Goal: Task Accomplishment & Management: Manage account settings

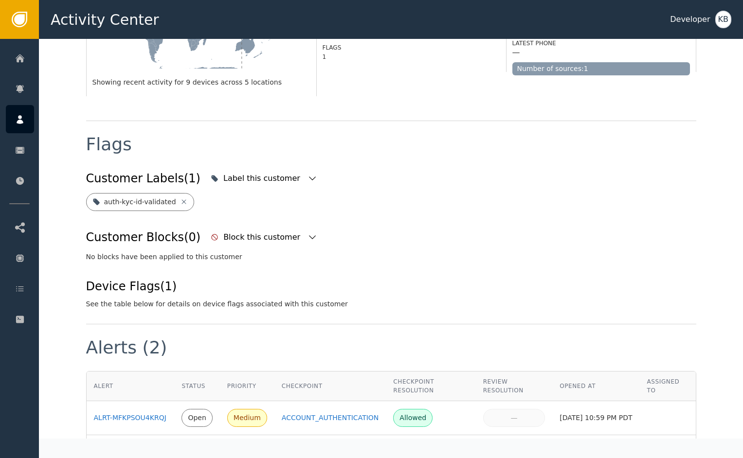
scroll to position [139, 0]
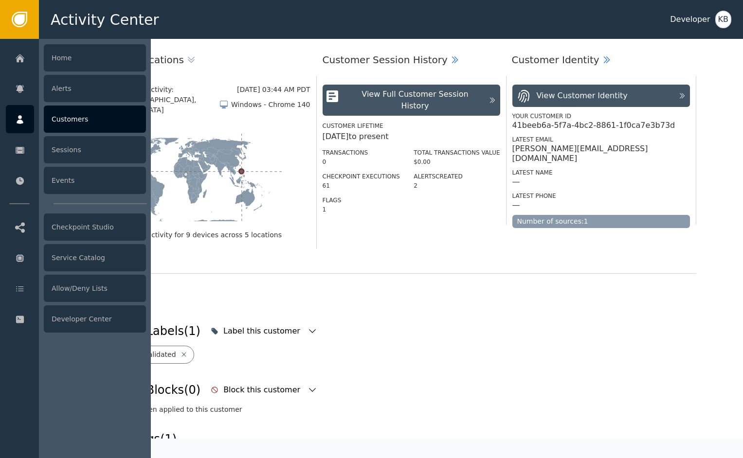
click at [23, 124] on icon at bounding box center [20, 119] width 10 height 11
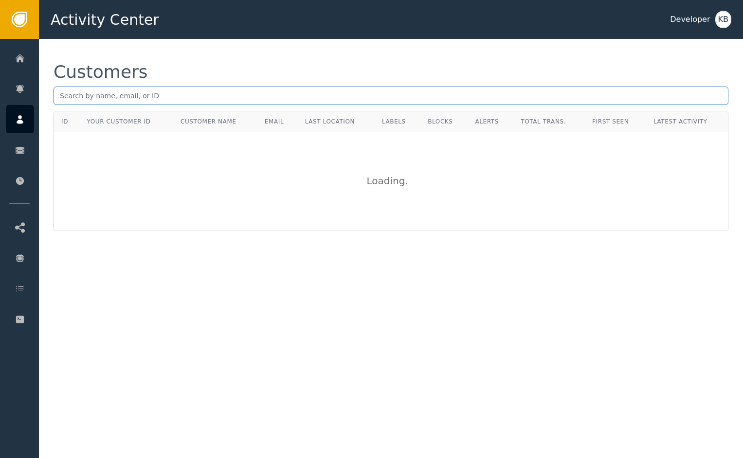
click at [209, 102] on input "text" at bounding box center [391, 96] width 675 height 18
paste input "[EMAIL_ADDRESS][DOMAIN_NAME]"
type input "[EMAIL_ADDRESS][DOMAIN_NAME]"
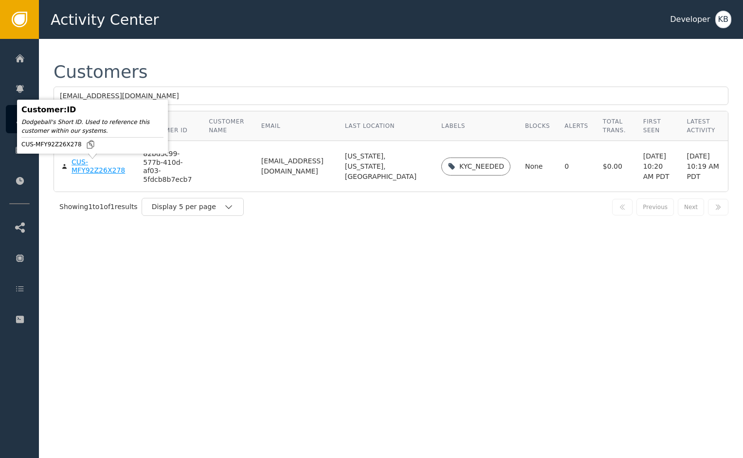
click at [107, 170] on div "CUS-MFY92Z26X278" at bounding box center [100, 166] width 57 height 17
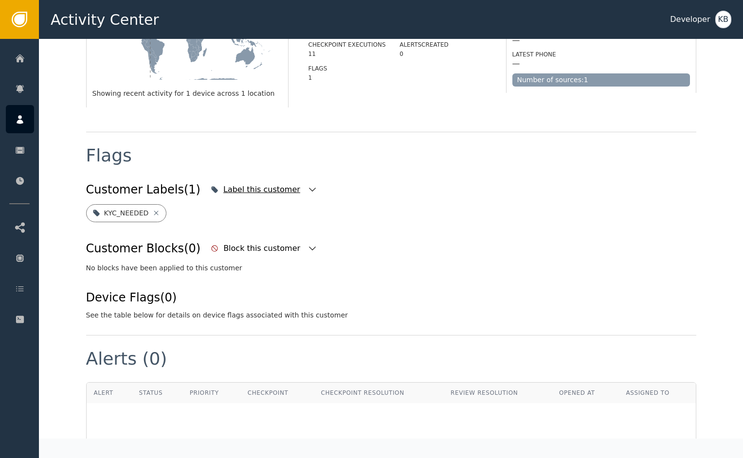
scroll to position [276, 0]
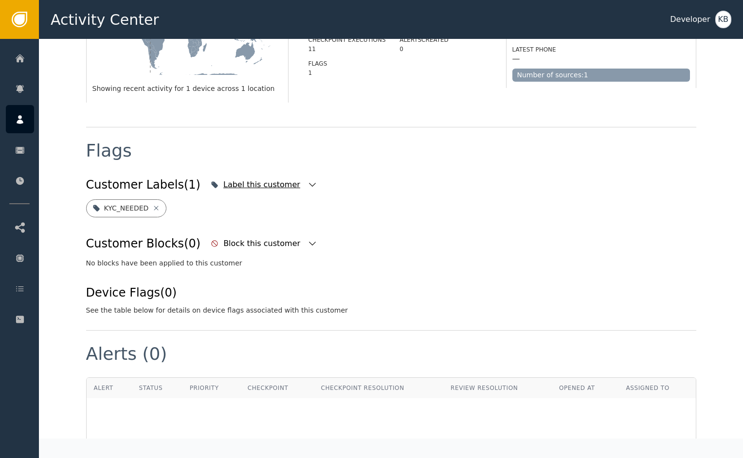
click at [308, 182] on icon "button" at bounding box center [313, 185] width 10 height 10
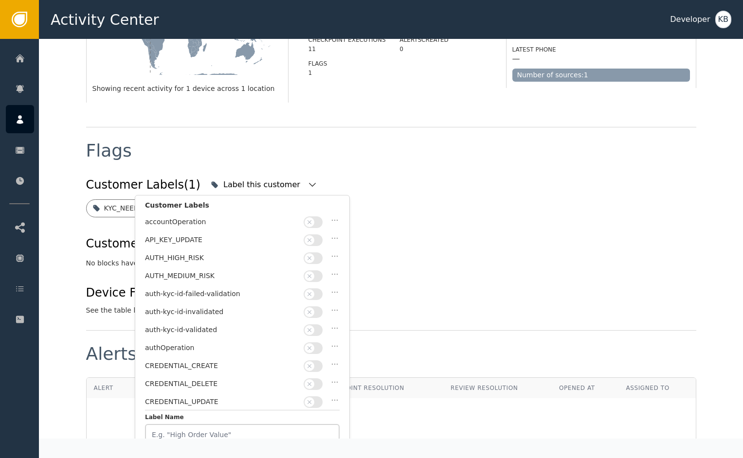
click at [316, 328] on button "button" at bounding box center [313, 331] width 19 height 12
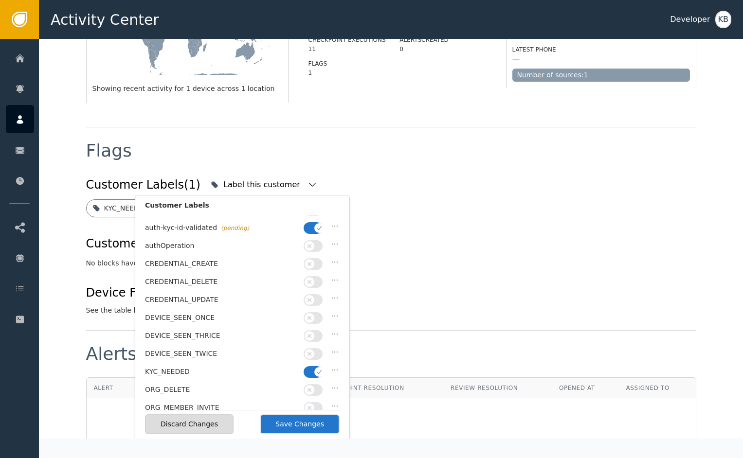
scroll to position [115, 0]
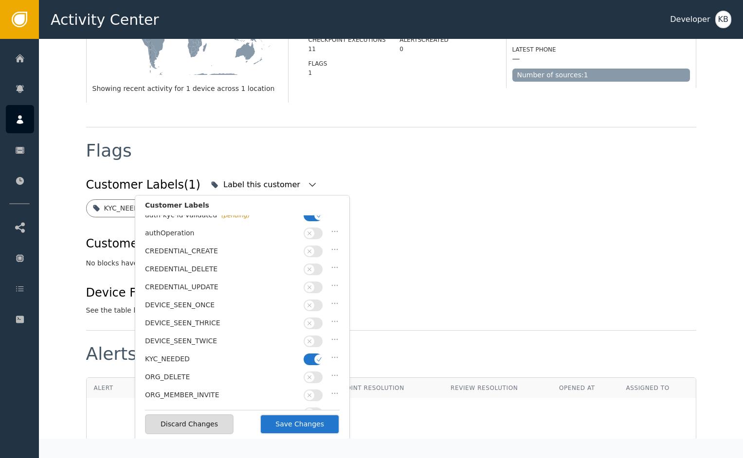
click at [314, 355] on span "button" at bounding box center [319, 360] width 10 height 10
click at [300, 421] on button "Save Changes" at bounding box center [300, 425] width 80 height 20
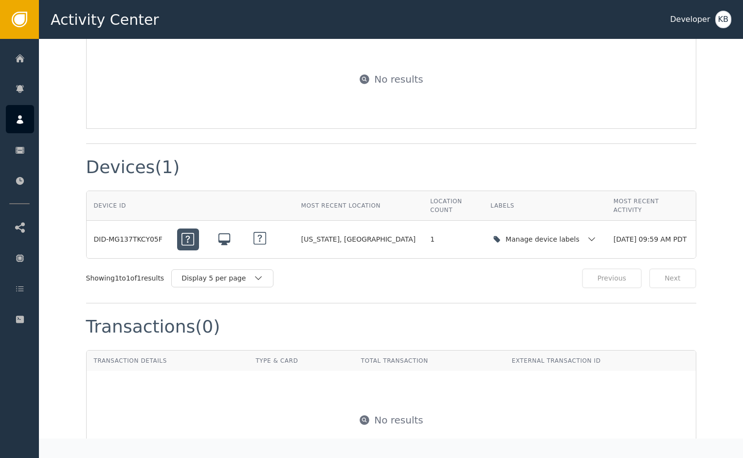
scroll to position [660, 0]
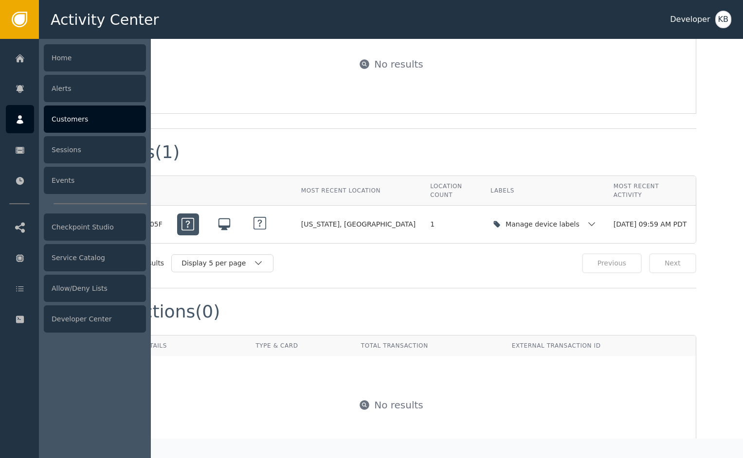
click at [92, 118] on div "Customers" at bounding box center [95, 119] width 102 height 27
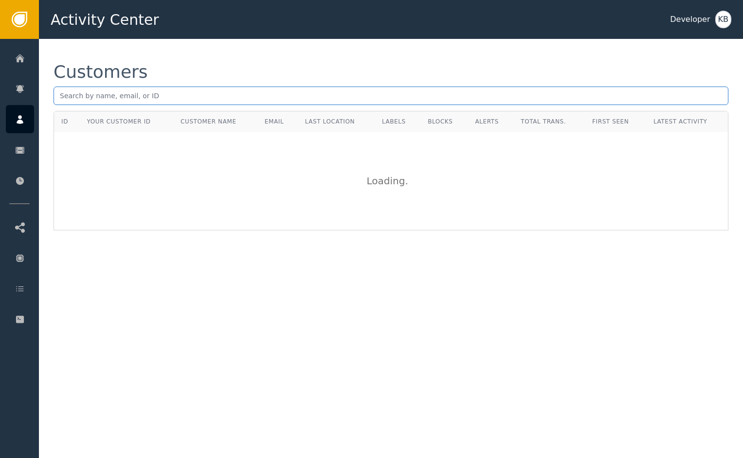
click at [153, 89] on input "text" at bounding box center [391, 96] width 675 height 18
paste input "[EMAIL_ADDRESS][DOMAIN_NAME]"
type input "[EMAIL_ADDRESS][DOMAIN_NAME]"
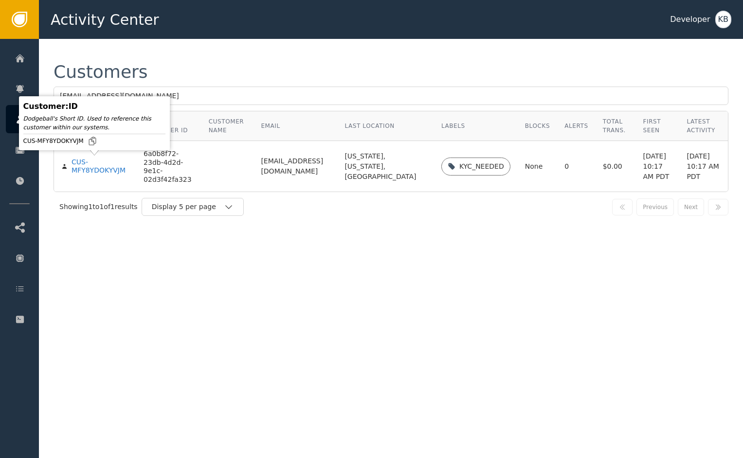
click at [107, 132] on div "Dodgeball's Short ID. Used to reference this customer within our systems." at bounding box center [94, 123] width 142 height 18
click at [80, 163] on div "CUS-MFY8YDOKYVJM" at bounding box center [100, 166] width 57 height 17
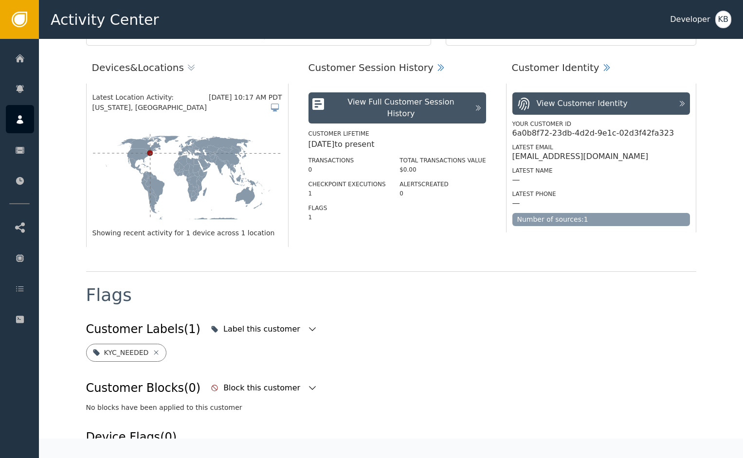
scroll to position [235, 0]
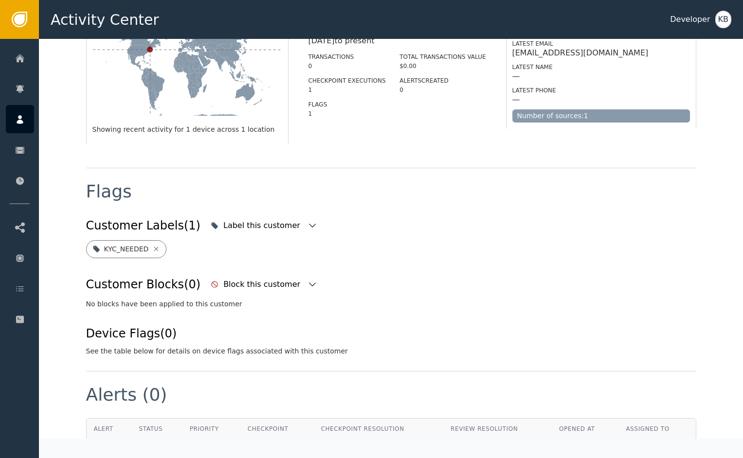
click at [294, 226] on div "Customer Labels (1) Label this customer" at bounding box center [391, 225] width 610 height 21
click at [309, 226] on icon "button" at bounding box center [312, 226] width 7 height 4
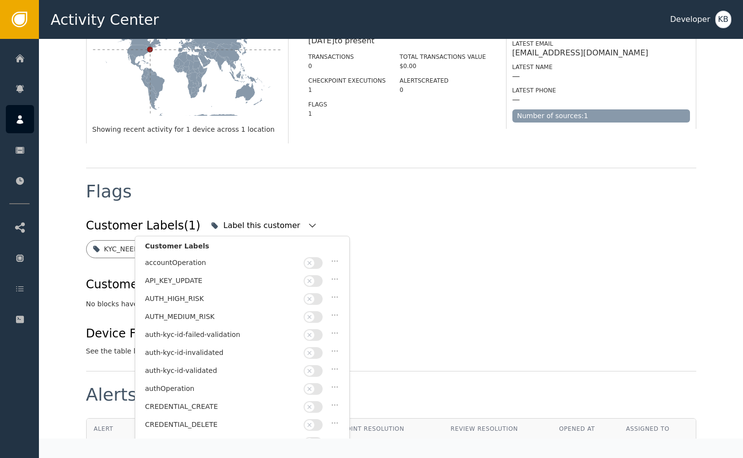
click at [314, 369] on span "button" at bounding box center [310, 372] width 10 height 10
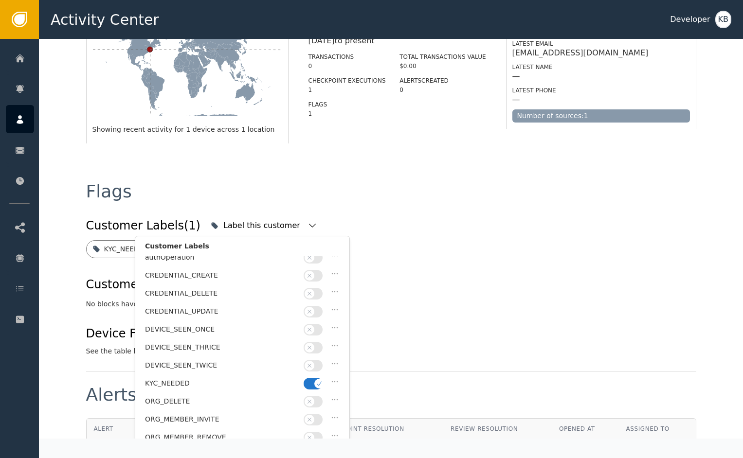
scroll to position [177, 0]
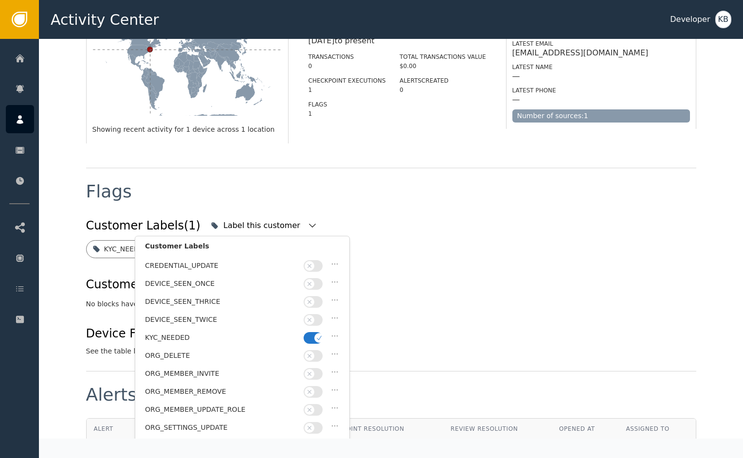
click at [312, 332] on button "button" at bounding box center [313, 338] width 19 height 12
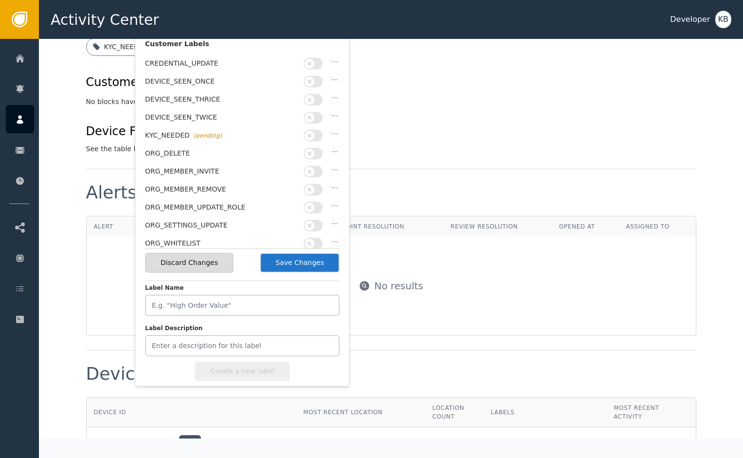
click at [317, 267] on button "Save Changes" at bounding box center [300, 263] width 80 height 20
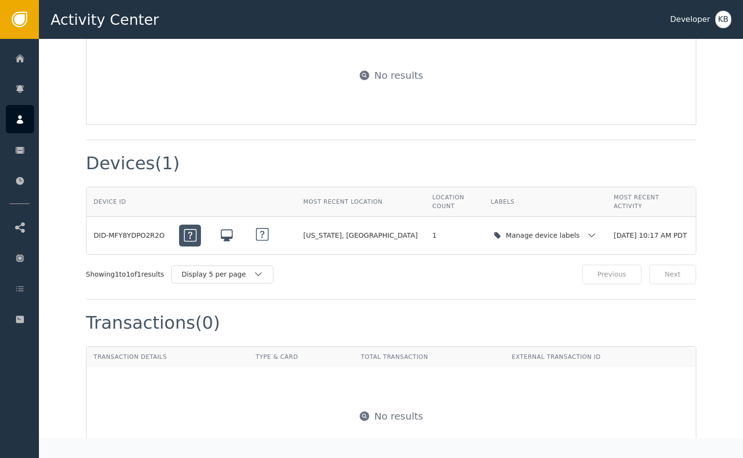
scroll to position [719, 0]
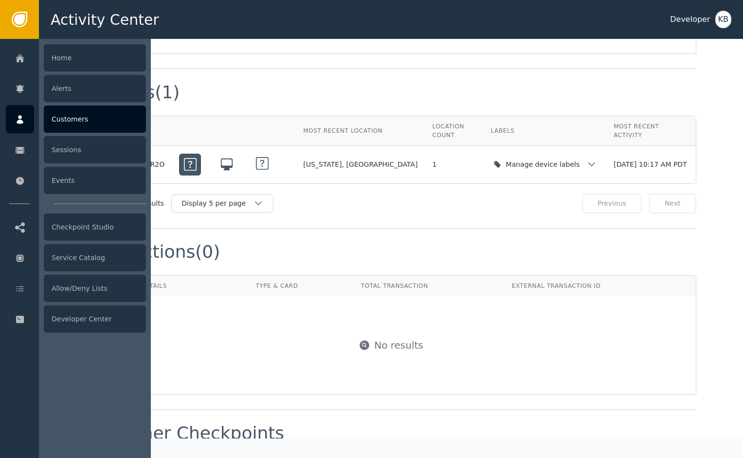
click at [28, 116] on div at bounding box center [20, 119] width 28 height 28
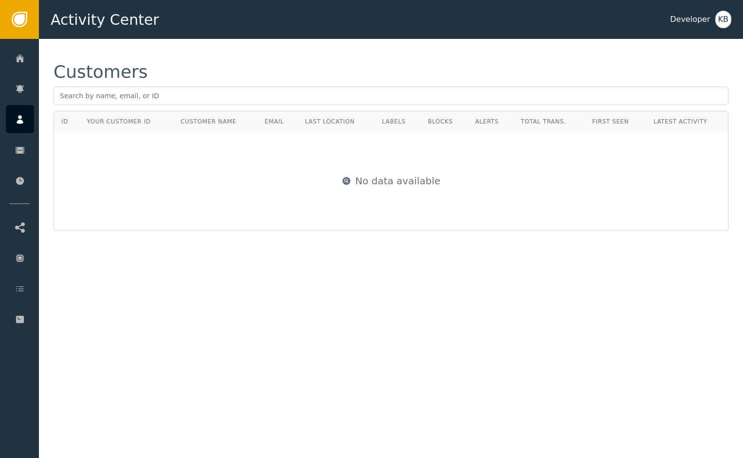
click at [165, 107] on div "Customers" at bounding box center [391, 87] width 675 height 48
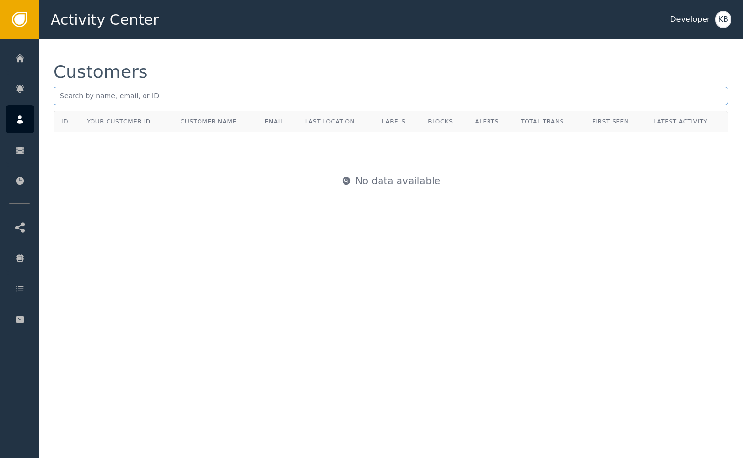
click at [174, 96] on input "text" at bounding box center [391, 96] width 675 height 18
paste input "[EMAIL_ADDRESS][DOMAIN_NAME]"
type input "[EMAIL_ADDRESS][DOMAIN_NAME]"
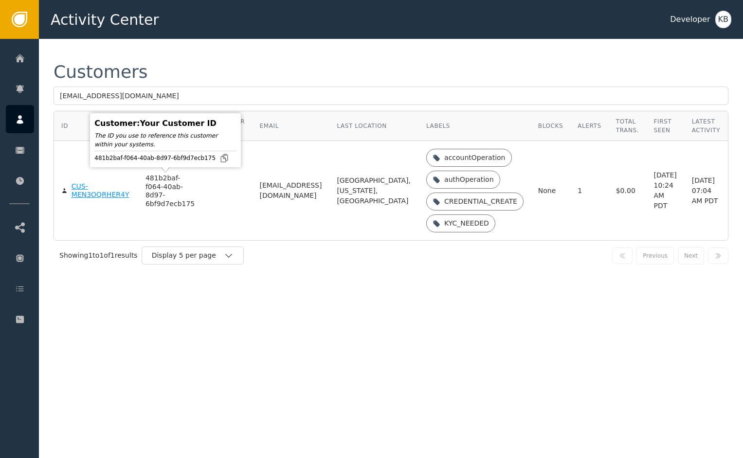
click at [105, 196] on div "CUS-MEN3OQRHER4Y" at bounding box center [101, 191] width 59 height 17
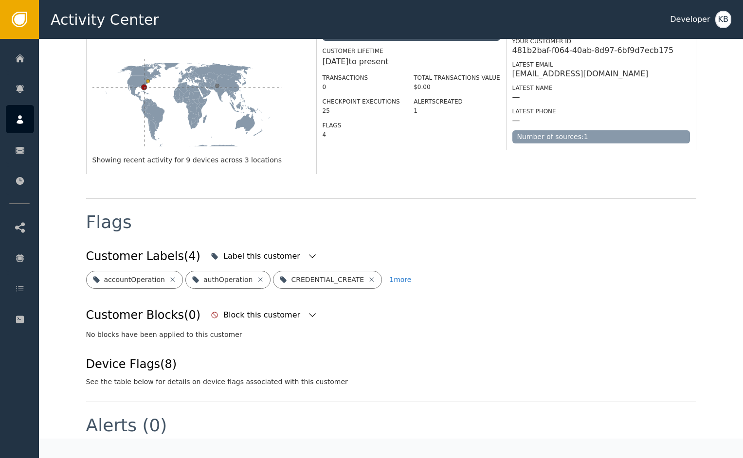
click at [289, 200] on div "Flags Customer Labels (4) Label this customer accountOperation authOperation CR…" at bounding box center [391, 300] width 610 height 203
click at [308, 252] on icon "button" at bounding box center [313, 257] width 10 height 10
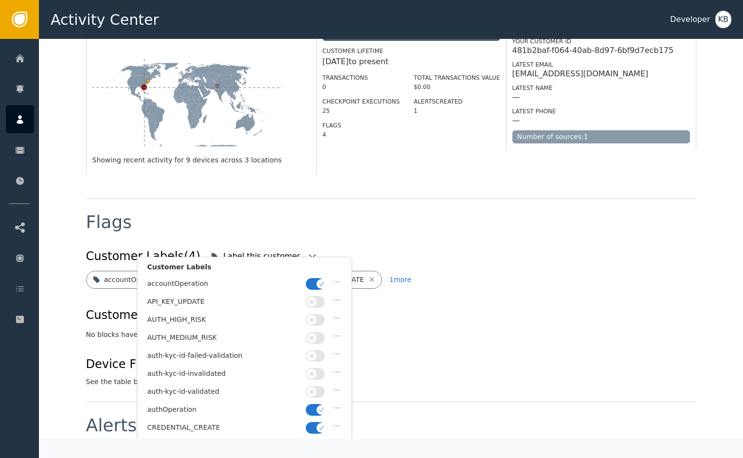
click at [313, 285] on button "button" at bounding box center [315, 284] width 19 height 12
click at [320, 407] on icon "button" at bounding box center [321, 410] width 7 height 7
click at [317, 423] on span "button" at bounding box center [322, 428] width 10 height 10
click at [317, 388] on button "button" at bounding box center [315, 392] width 19 height 12
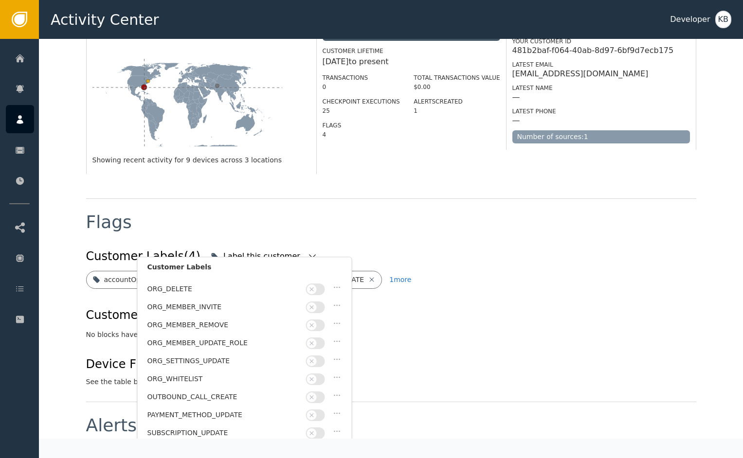
scroll to position [198, 0]
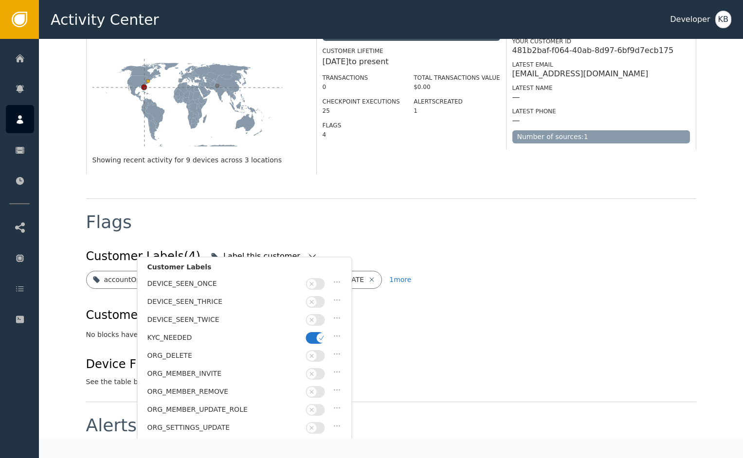
click at [318, 333] on span "button" at bounding box center [322, 338] width 10 height 10
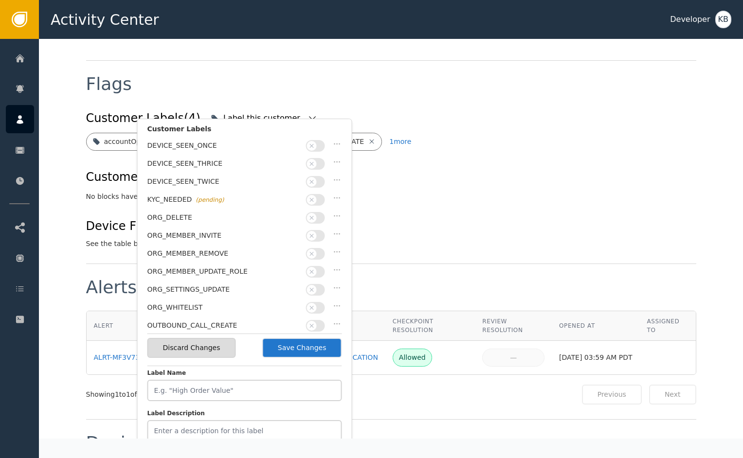
click at [334, 348] on button "Save Changes" at bounding box center [302, 348] width 80 height 20
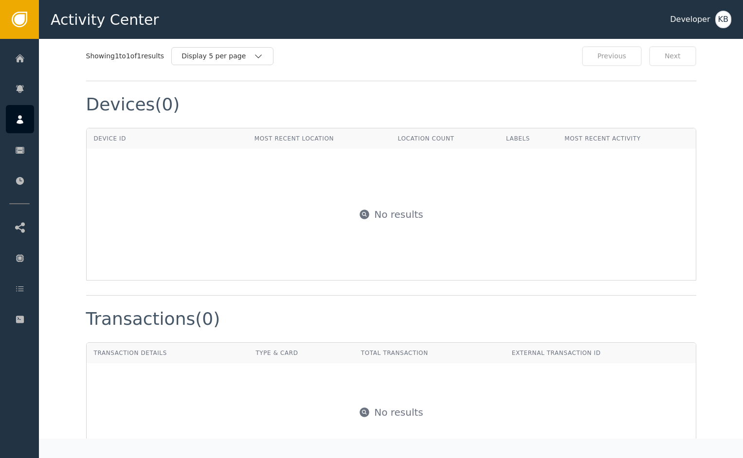
scroll to position [736, 0]
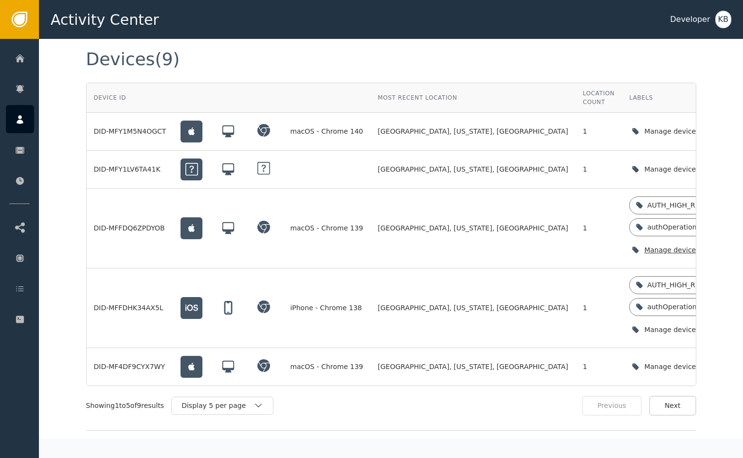
click at [726, 245] on icon "button" at bounding box center [731, 250] width 10 height 10
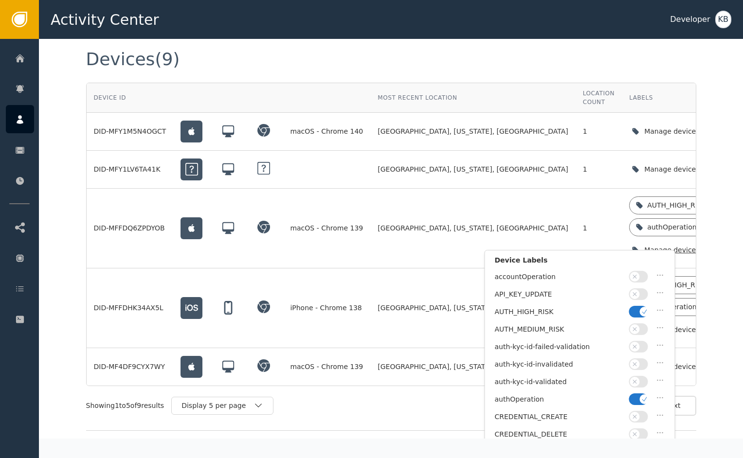
click at [646, 309] on icon "button" at bounding box center [645, 312] width 7 height 7
click at [642, 396] on icon "button" at bounding box center [645, 399] width 7 height 7
click at [642, 380] on button "button" at bounding box center [638, 382] width 19 height 12
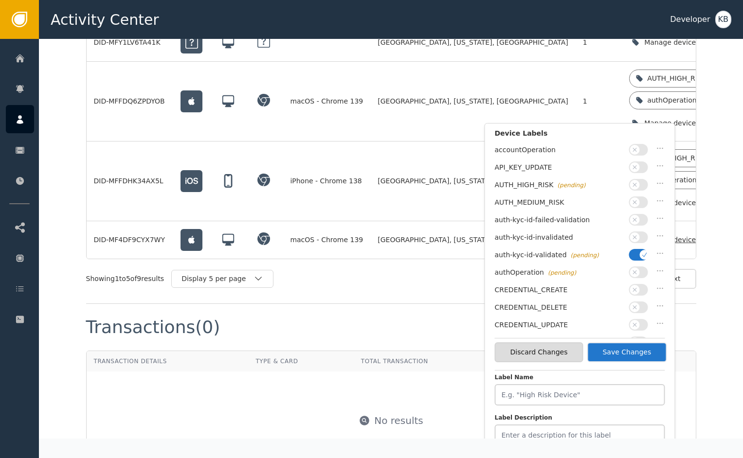
scroll to position [873, 0]
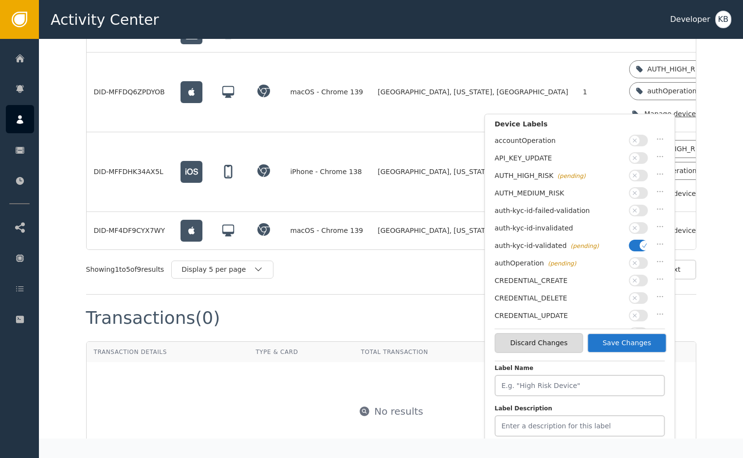
click at [650, 347] on button "Save Changes" at bounding box center [627, 343] width 80 height 20
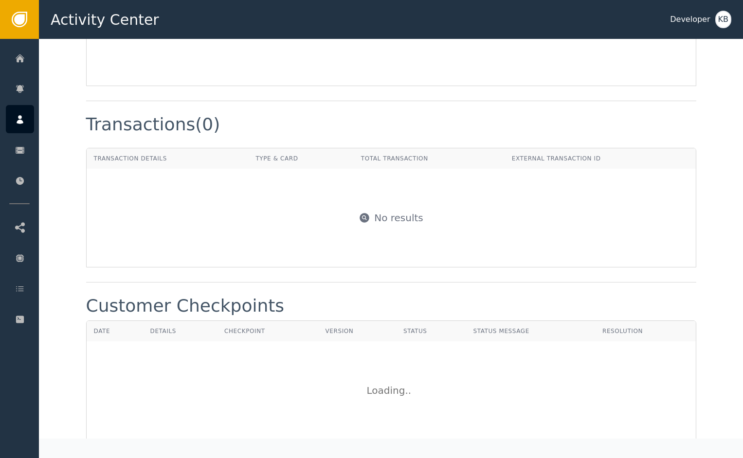
scroll to position [800, 0]
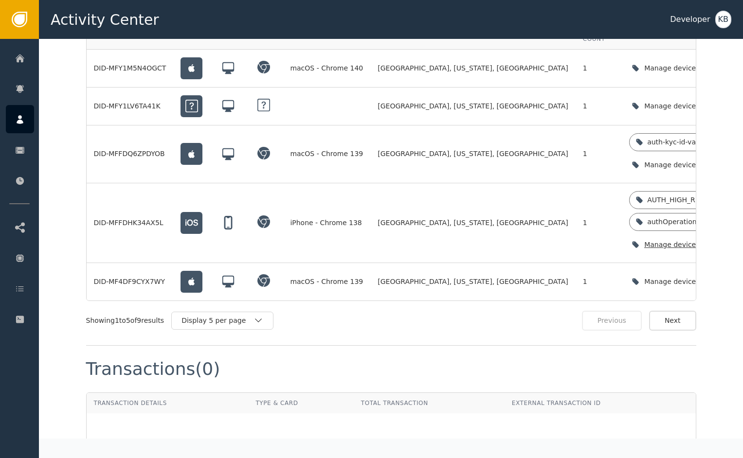
click at [629, 244] on div "Manage device labels" at bounding box center [683, 245] width 109 height 20
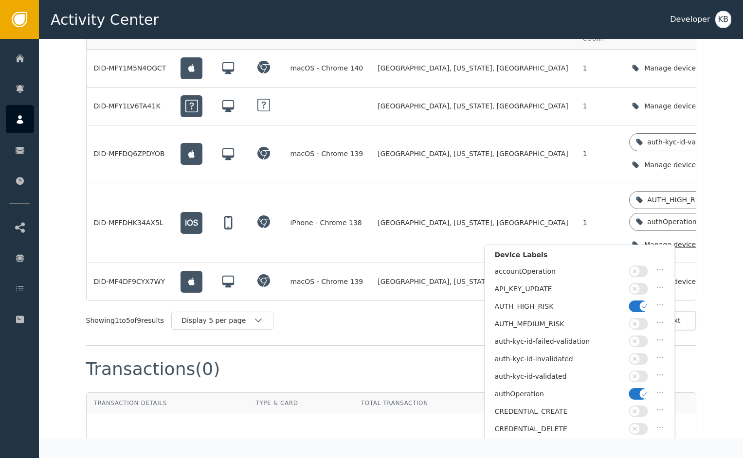
click at [637, 310] on button "button" at bounding box center [638, 307] width 19 height 12
click at [638, 384] on div "auth-kyc-id-validated" at bounding box center [580, 379] width 170 height 18
click at [638, 388] on button "button" at bounding box center [638, 394] width 19 height 12
click at [636, 378] on span "button" at bounding box center [635, 377] width 10 height 10
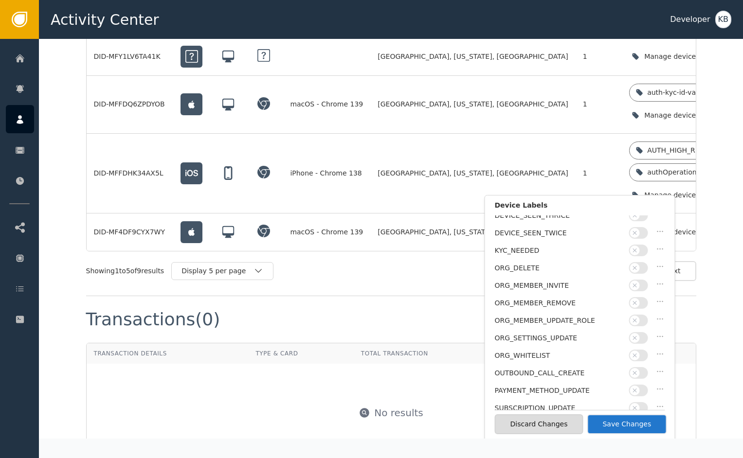
scroll to position [854, 0]
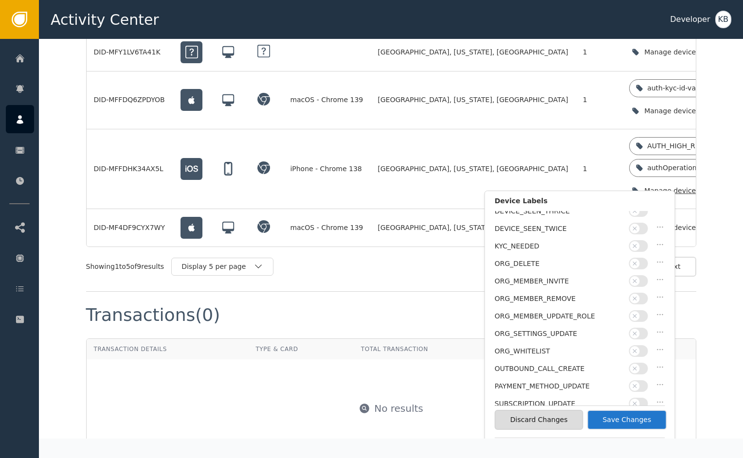
click at [635, 418] on button "Save Changes" at bounding box center [627, 420] width 80 height 20
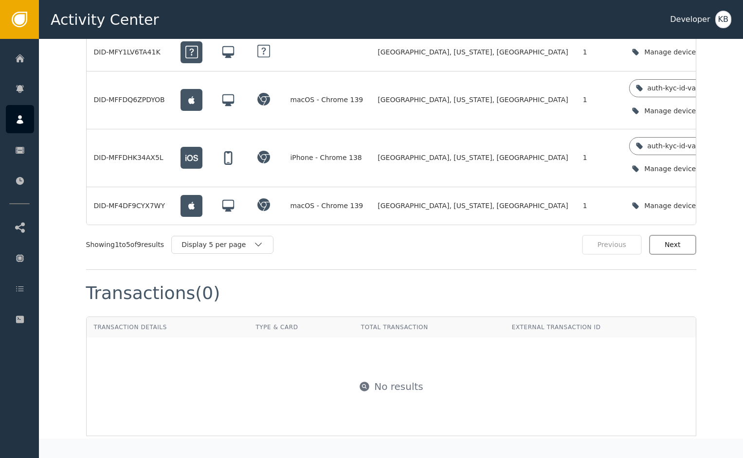
click at [669, 239] on button "Next" at bounding box center [672, 245] width 47 height 20
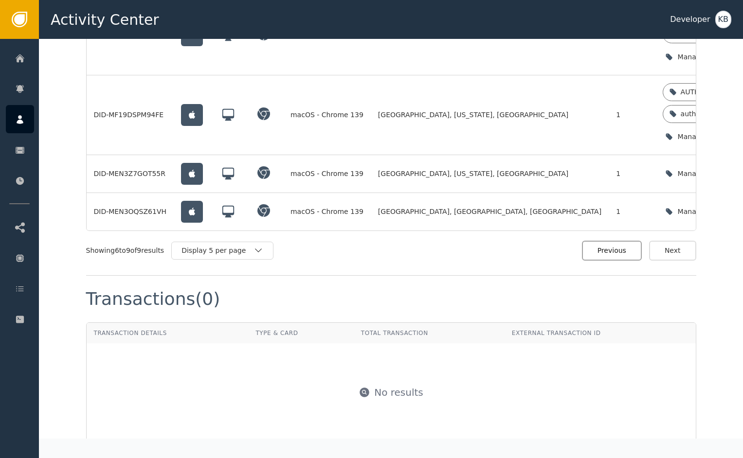
scroll to position [746, 0]
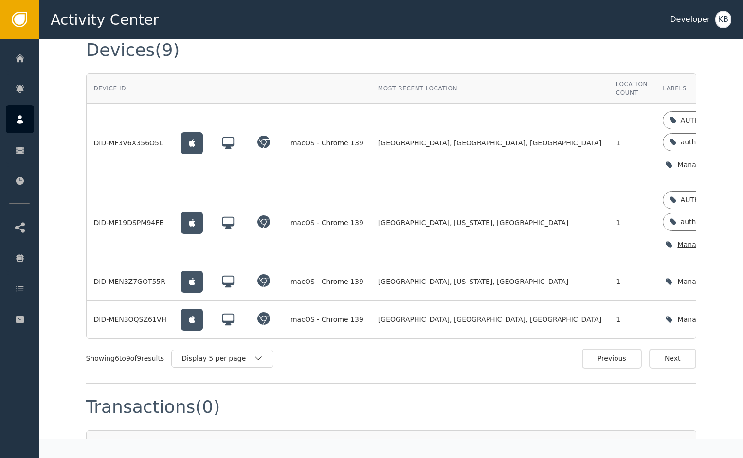
click at [663, 240] on div "Manage device labels" at bounding box center [717, 245] width 109 height 20
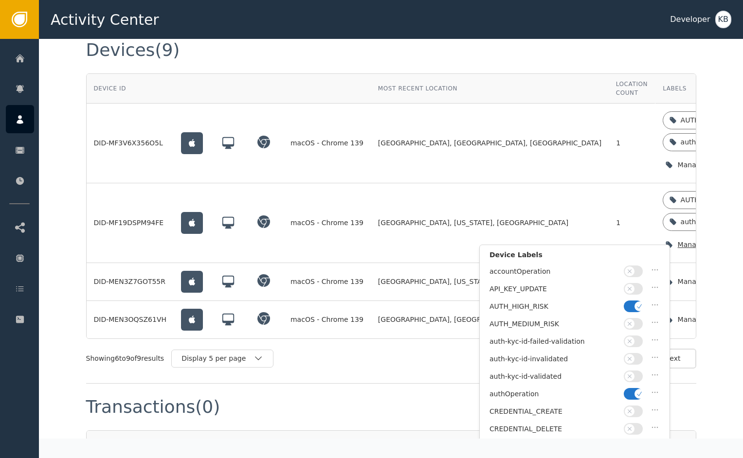
click at [643, 391] on span "button" at bounding box center [640, 394] width 10 height 10
click at [635, 376] on button "button" at bounding box center [633, 377] width 19 height 12
click at [637, 314] on div "AUTH_HIGH_RISK" at bounding box center [575, 309] width 170 height 18
click at [637, 311] on button "button" at bounding box center [633, 307] width 19 height 12
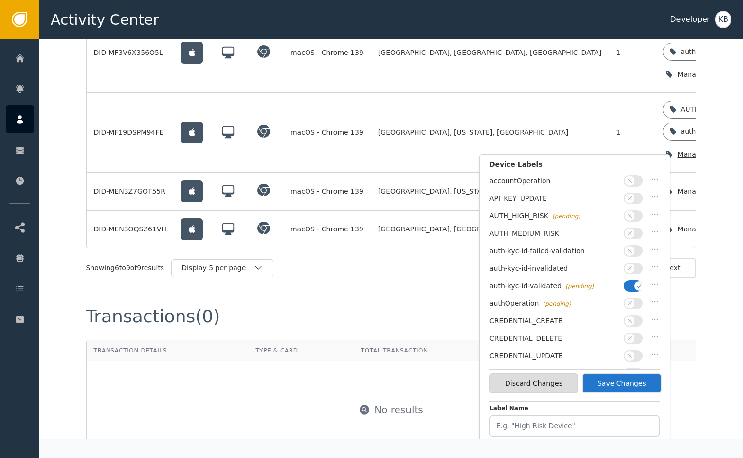
click at [629, 380] on button "Save Changes" at bounding box center [622, 384] width 80 height 20
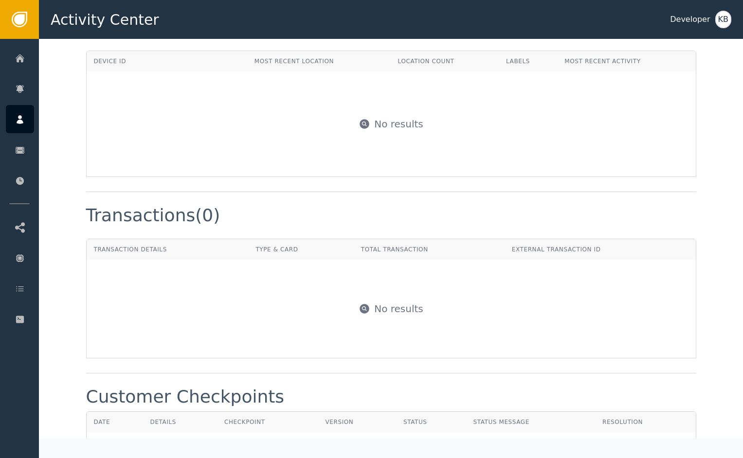
scroll to position [734, 0]
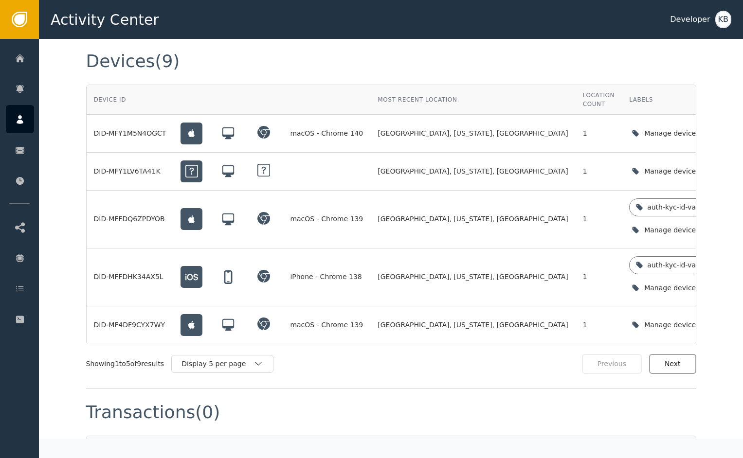
click at [673, 354] on button "Next" at bounding box center [672, 364] width 47 height 20
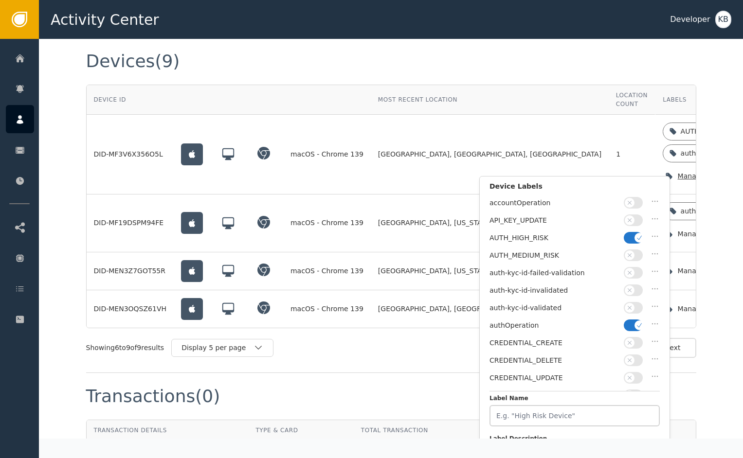
click at [636, 239] on span "button" at bounding box center [640, 238] width 10 height 10
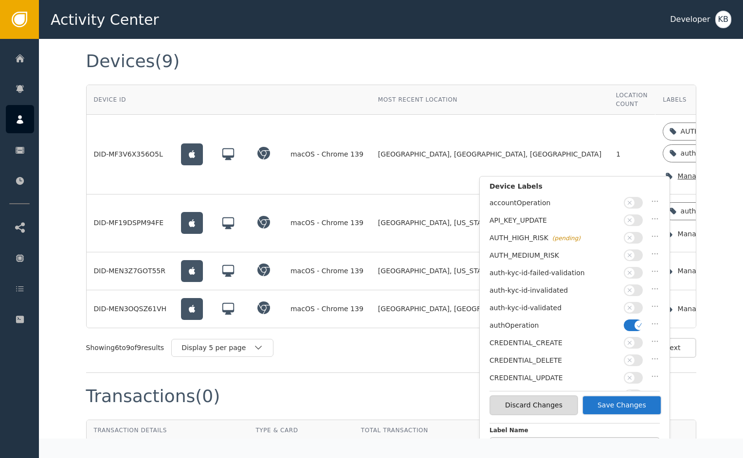
click at [638, 307] on button "button" at bounding box center [633, 308] width 19 height 12
click at [635, 322] on span "button" at bounding box center [640, 326] width 10 height 10
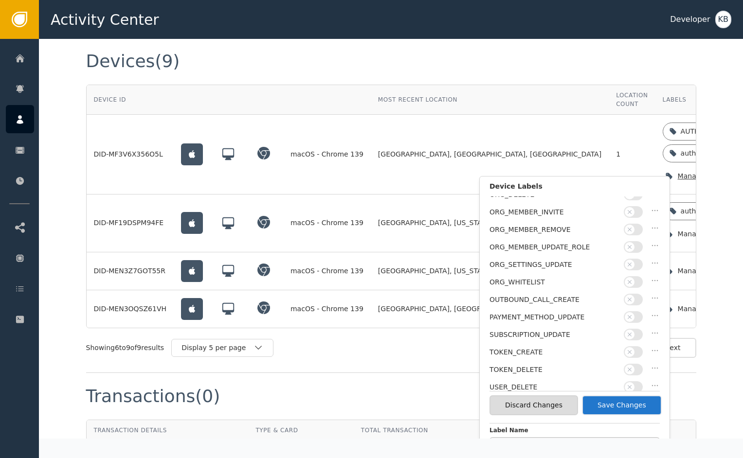
click at [637, 416] on div "Discard Changes Save Changes" at bounding box center [575, 405] width 170 height 28
click at [637, 406] on button "Save Changes" at bounding box center [622, 406] width 80 height 20
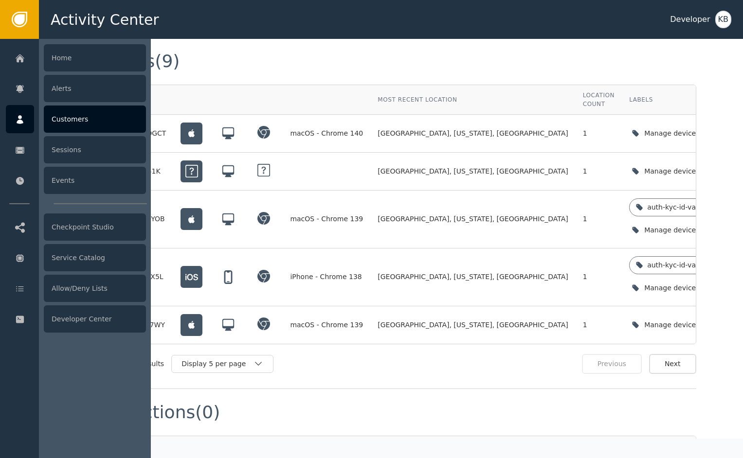
click at [20, 117] on icon at bounding box center [20, 119] width 7 height 9
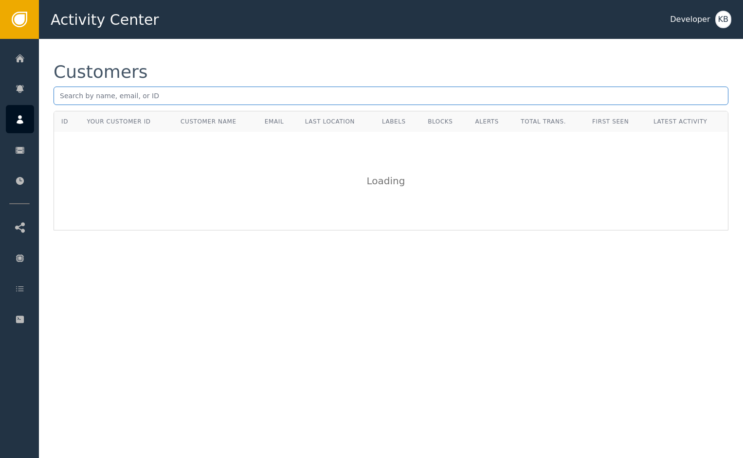
click at [176, 103] on input "text" at bounding box center [391, 96] width 675 height 18
paste input "[EMAIL_ADDRESS][DOMAIN_NAME])"
type input "[EMAIL_ADDRESS][DOMAIN_NAME]"
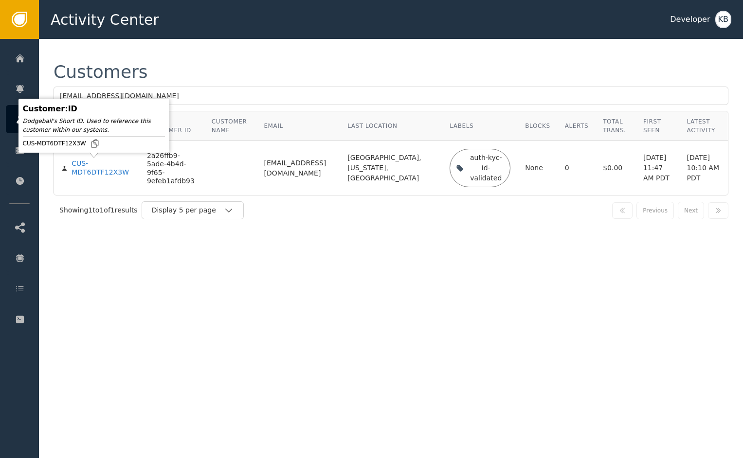
click at [98, 39] on body "Activity Center Developer KB Home Alerts Customers Sessions Events Checkpoint S…" at bounding box center [371, 19] width 743 height 39
click at [97, 172] on div "CUS-MDT6DTF12X3W" at bounding box center [102, 168] width 61 height 17
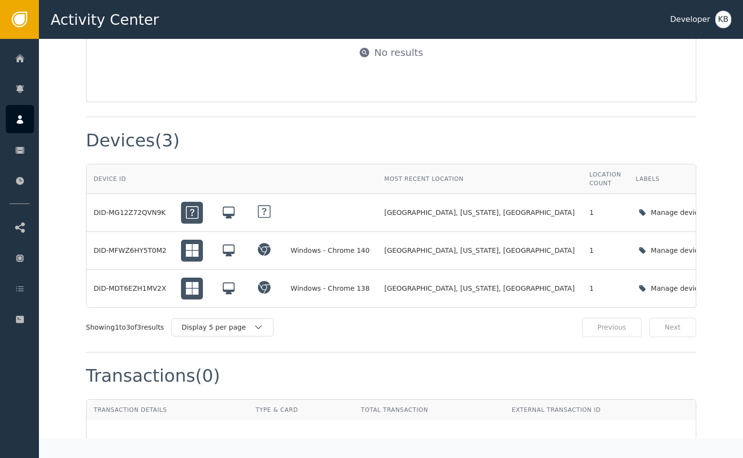
scroll to position [641, 0]
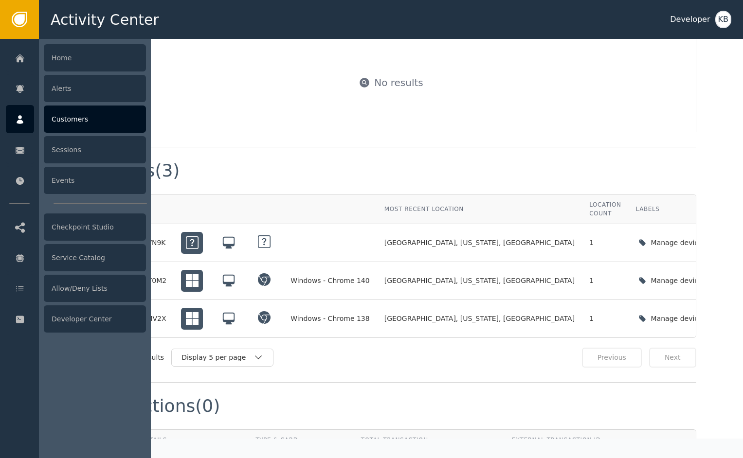
click at [28, 124] on div at bounding box center [20, 119] width 28 height 28
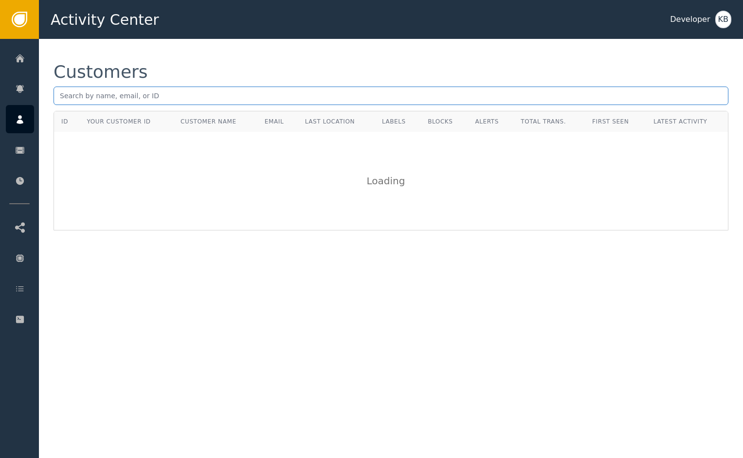
click at [119, 100] on input "text" at bounding box center [391, 96] width 675 height 18
paste input "[EMAIL_ADDRESS][DOMAIN_NAME]"
type input "[EMAIL_ADDRESS][DOMAIN_NAME]"
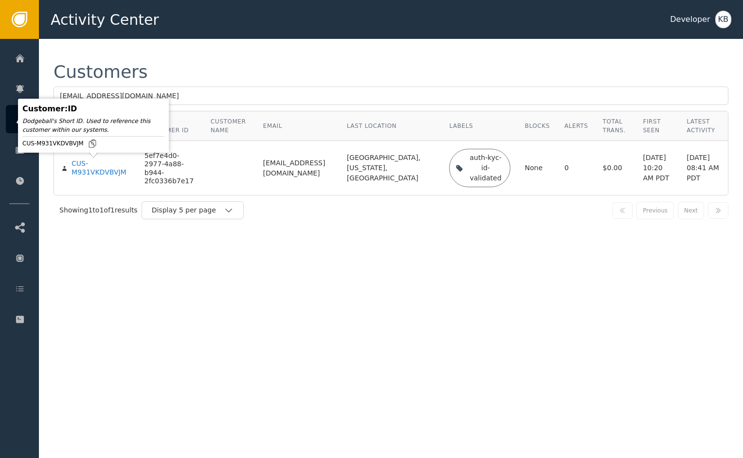
click at [94, 178] on td "CUS-M931VKDVBVJM" at bounding box center [95, 168] width 83 height 54
click at [102, 175] on div "CUS-M931VKDVBVJM" at bounding box center [101, 168] width 58 height 17
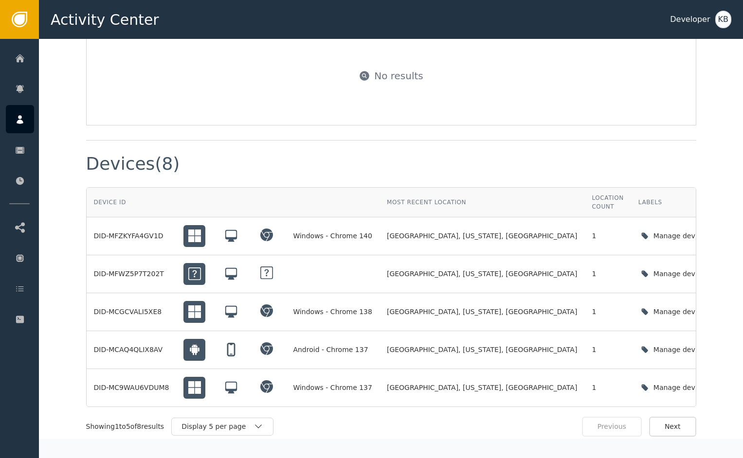
scroll to position [663, 0]
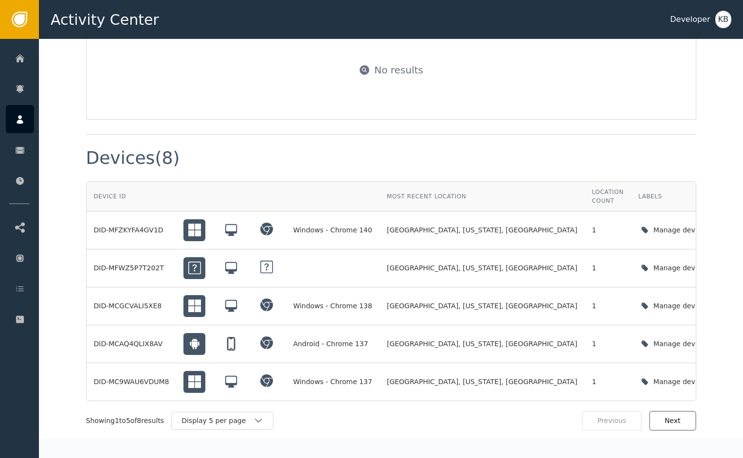
click at [680, 411] on button "Next" at bounding box center [672, 421] width 47 height 20
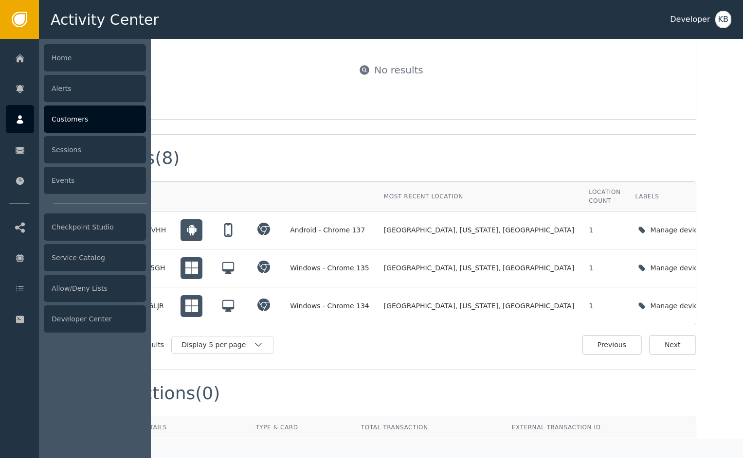
click at [17, 130] on div at bounding box center [20, 119] width 28 height 28
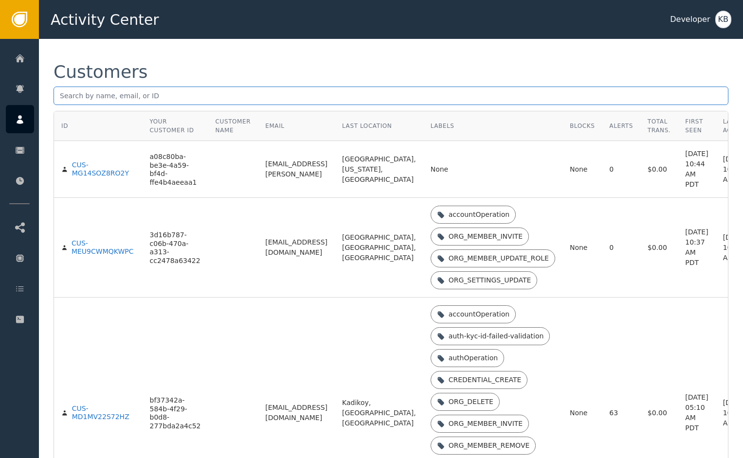
click at [112, 98] on input "text" at bounding box center [391, 96] width 675 height 18
paste input "[EMAIL_ADDRESS][DOMAIN_NAME]"
type input "[EMAIL_ADDRESS][DOMAIN_NAME]"
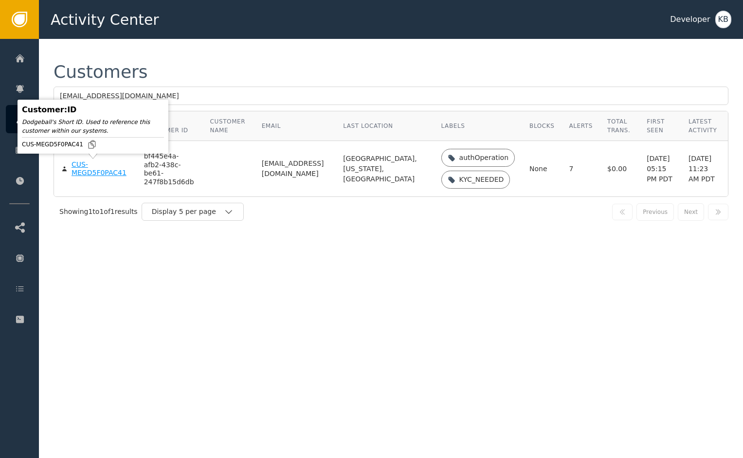
click at [92, 164] on div "CUS-MEGD5F0PAC41" at bounding box center [101, 169] width 58 height 17
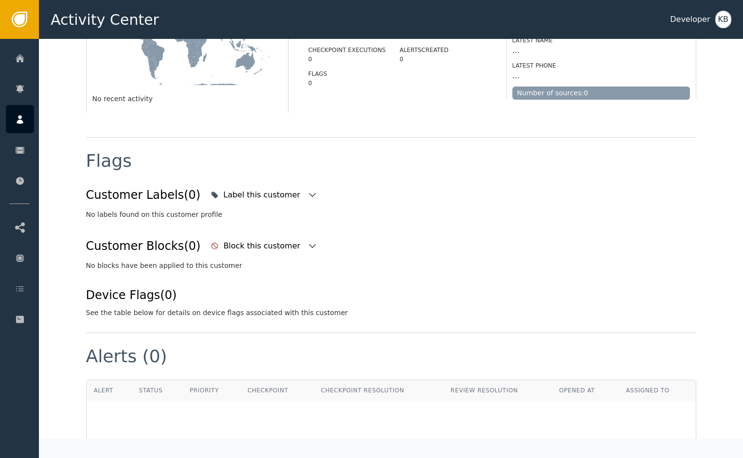
scroll to position [273, 0]
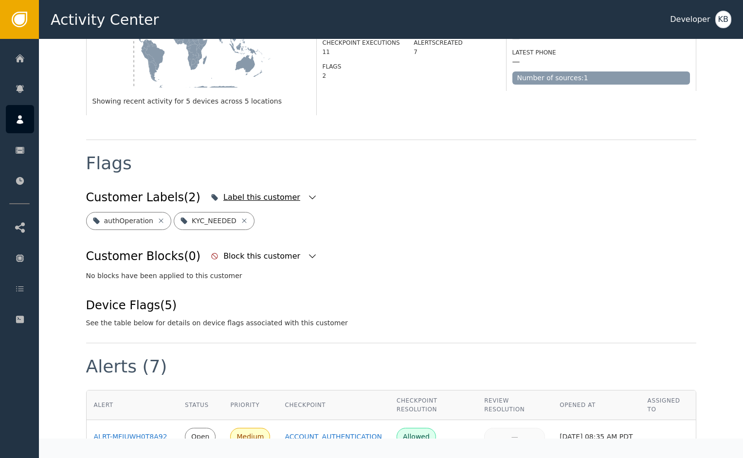
click at [308, 193] on icon "button" at bounding box center [313, 198] width 10 height 10
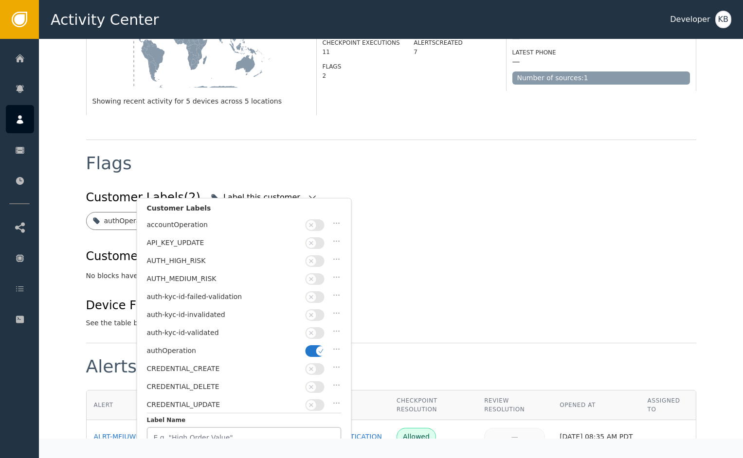
click at [319, 347] on span "button" at bounding box center [321, 352] width 10 height 10
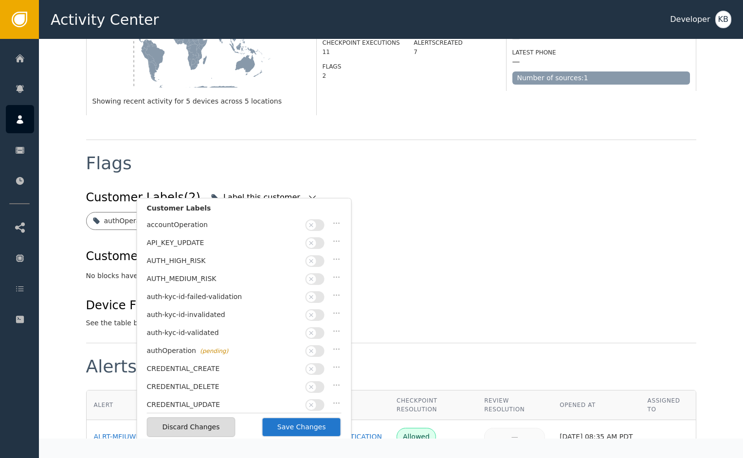
click at [315, 330] on span "button" at bounding box center [312, 334] width 10 height 10
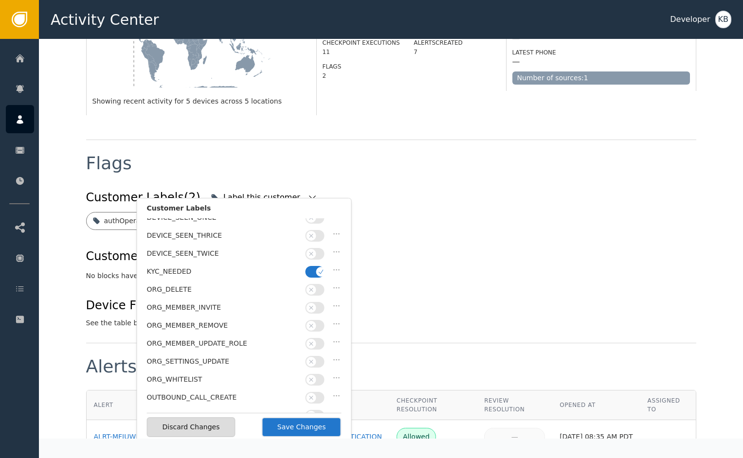
click at [315, 266] on button "button" at bounding box center [315, 272] width 19 height 12
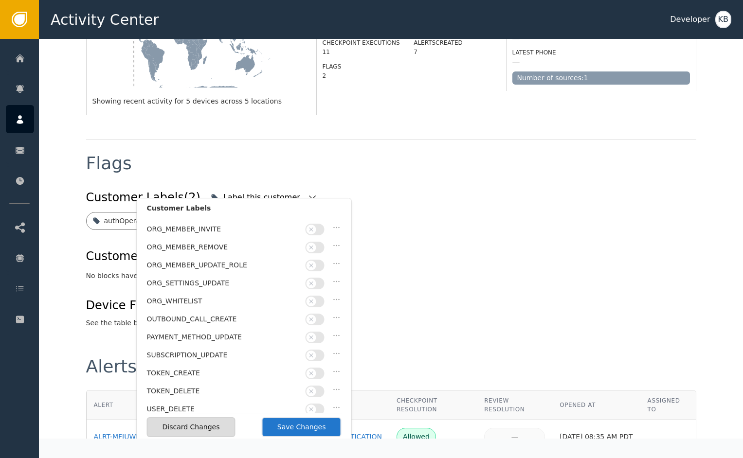
scroll to position [283, 0]
click at [311, 428] on button "Save Changes" at bounding box center [302, 428] width 80 height 20
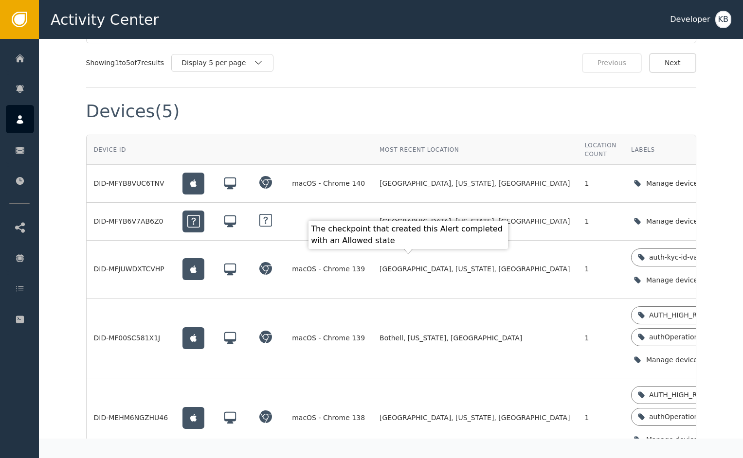
scroll to position [826, 0]
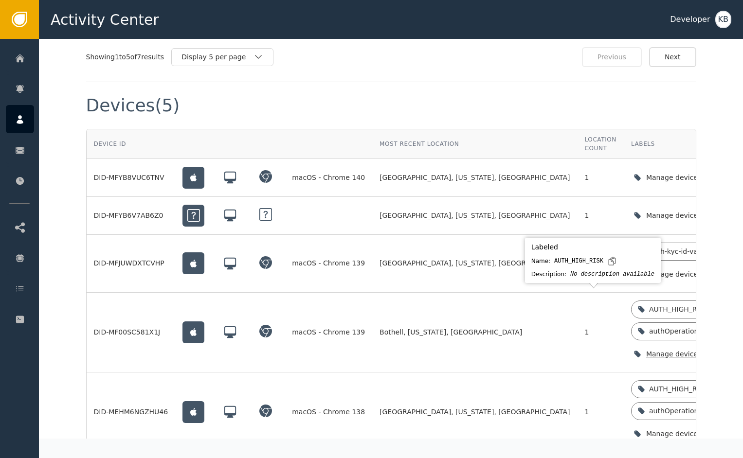
click at [728, 349] on icon "button" at bounding box center [733, 354] width 10 height 10
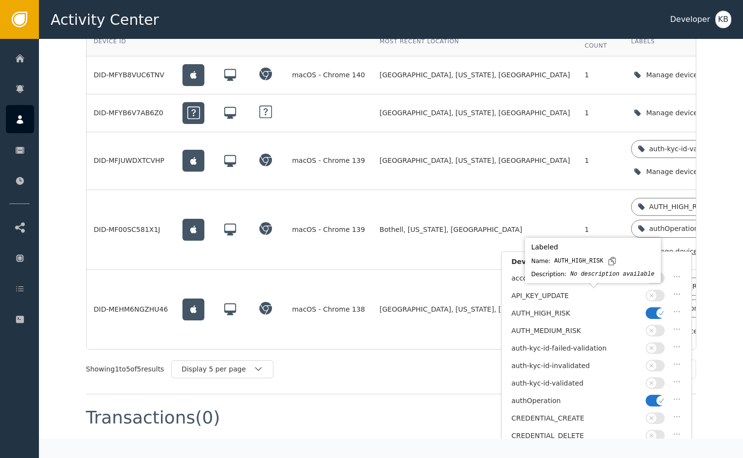
scroll to position [969, 0]
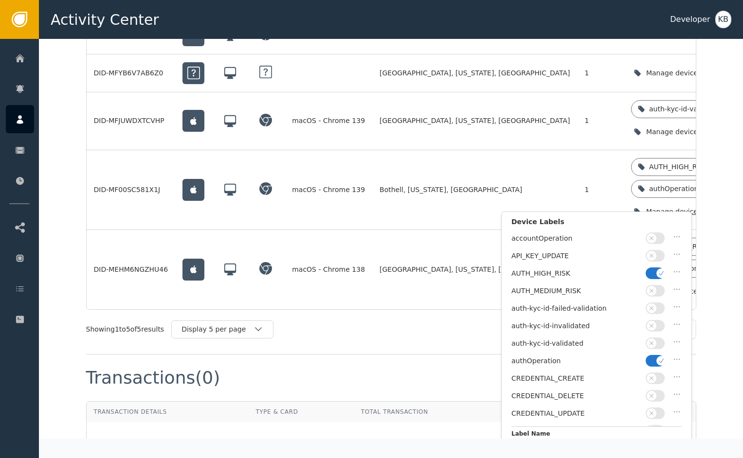
click at [652, 269] on button "button" at bounding box center [655, 274] width 19 height 12
click at [657, 356] on span "button" at bounding box center [662, 361] width 10 height 10
click at [657, 345] on button "button" at bounding box center [655, 344] width 19 height 12
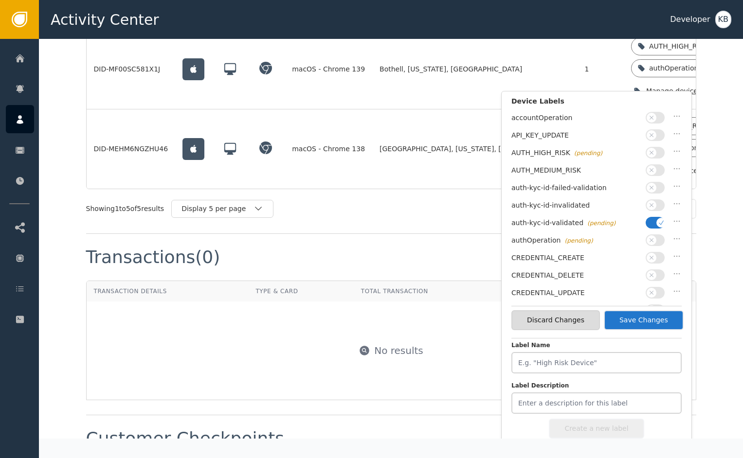
scroll to position [270, 0]
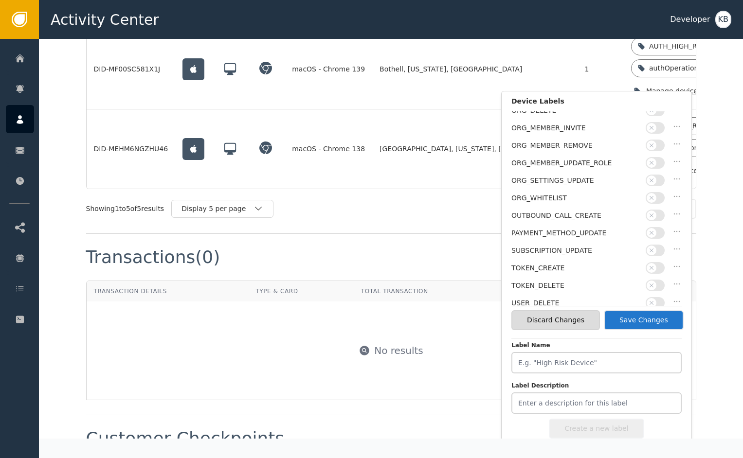
click at [650, 328] on button "Save Changes" at bounding box center [644, 321] width 80 height 20
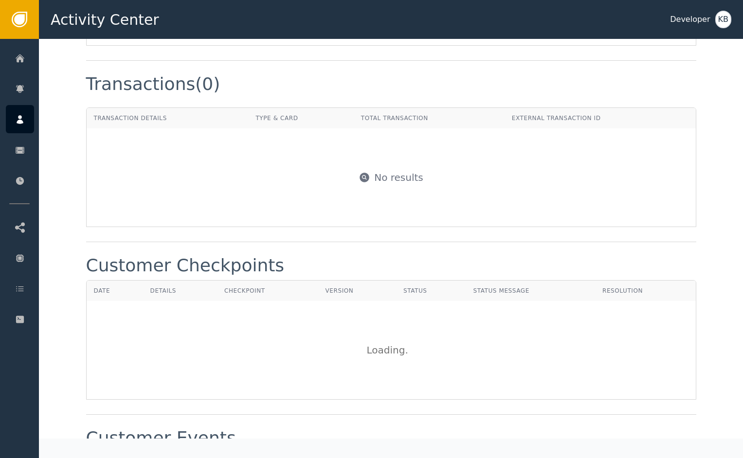
scroll to position [1047, 0]
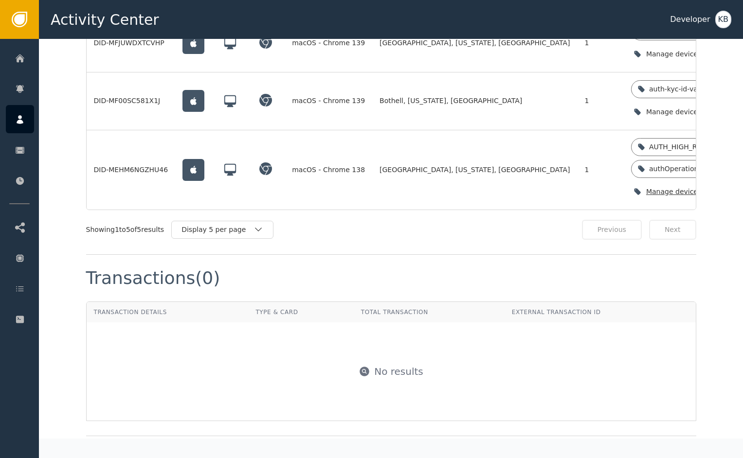
click at [728, 187] on icon "button" at bounding box center [733, 192] width 10 height 10
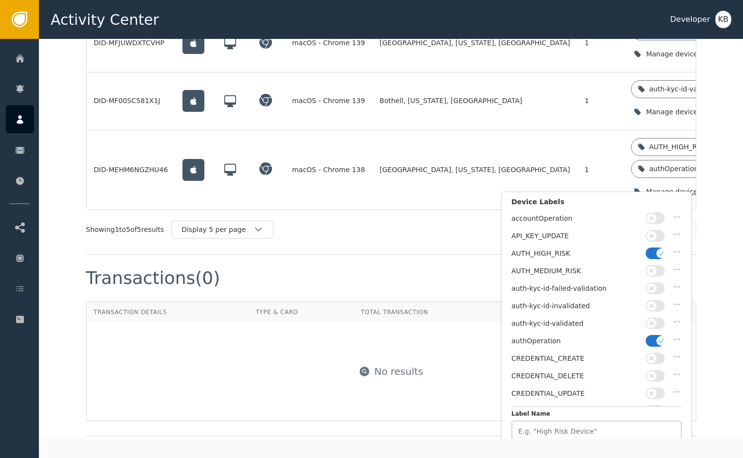
click at [658, 250] on span "button" at bounding box center [662, 254] width 10 height 10
click at [658, 338] on span "button" at bounding box center [662, 341] width 10 height 10
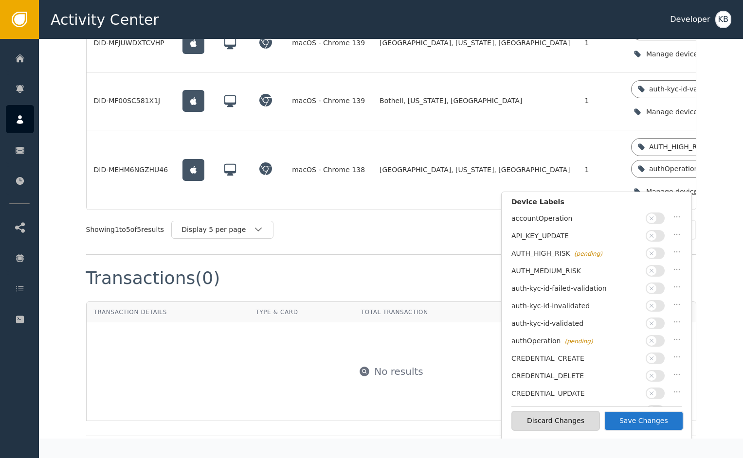
click at [654, 310] on div "auth-kyc-id-invalidated" at bounding box center [597, 309] width 170 height 18
click at [658, 323] on button "button" at bounding box center [655, 324] width 19 height 12
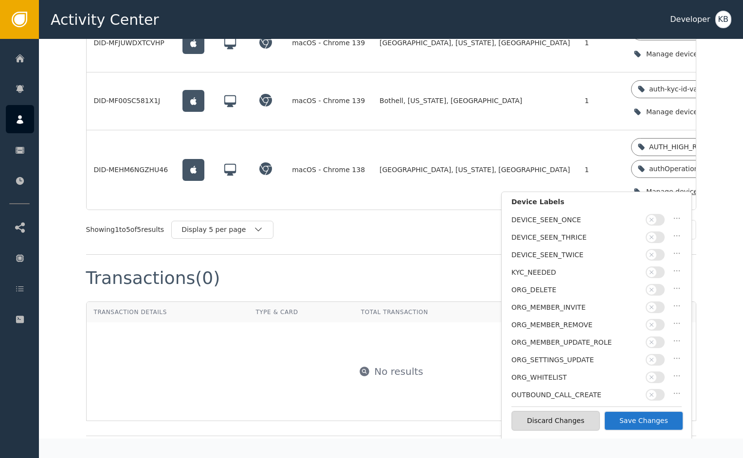
scroll to position [270, 0]
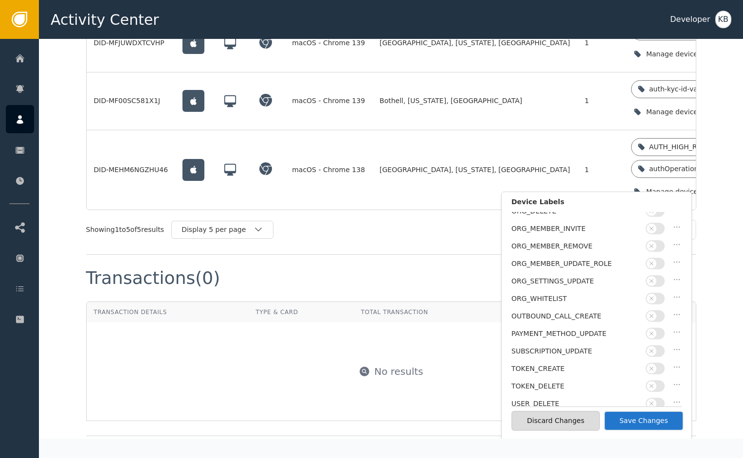
drag, startPoint x: 652, startPoint y: 429, endPoint x: 645, endPoint y: 376, distance: 54.0
click at [652, 428] on button "Save Changes" at bounding box center [644, 421] width 80 height 20
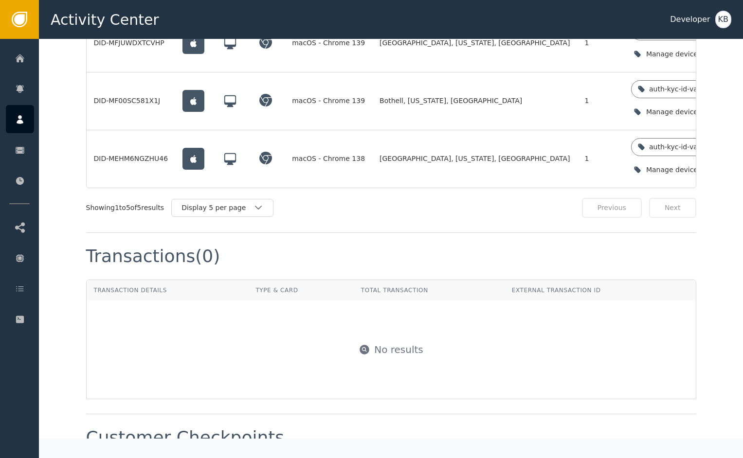
scroll to position [754, 0]
